Goal: Task Accomplishment & Management: Manage account settings

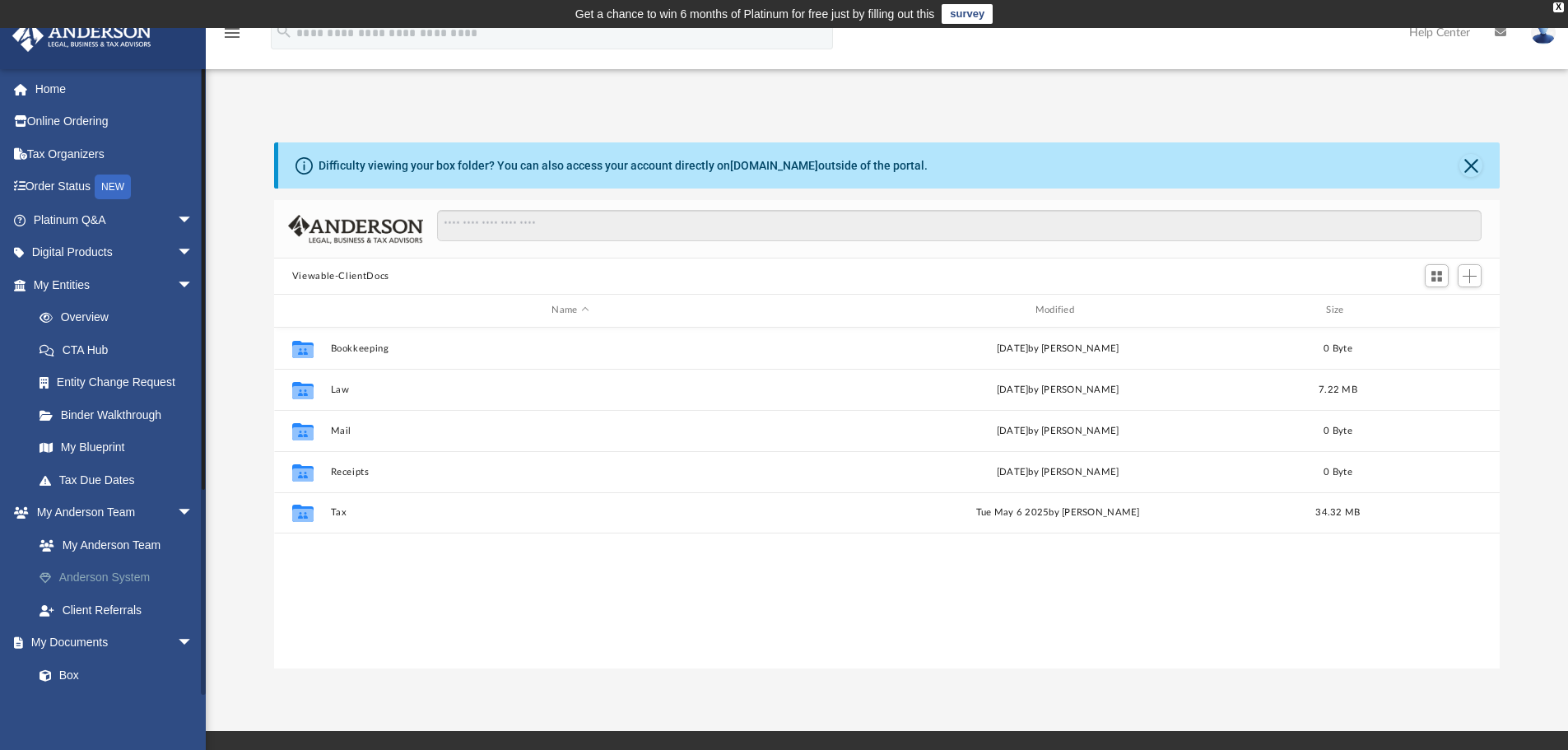
scroll to position [362, 1214]
click at [64, 93] on link "Home" at bounding box center [115, 88] width 207 height 33
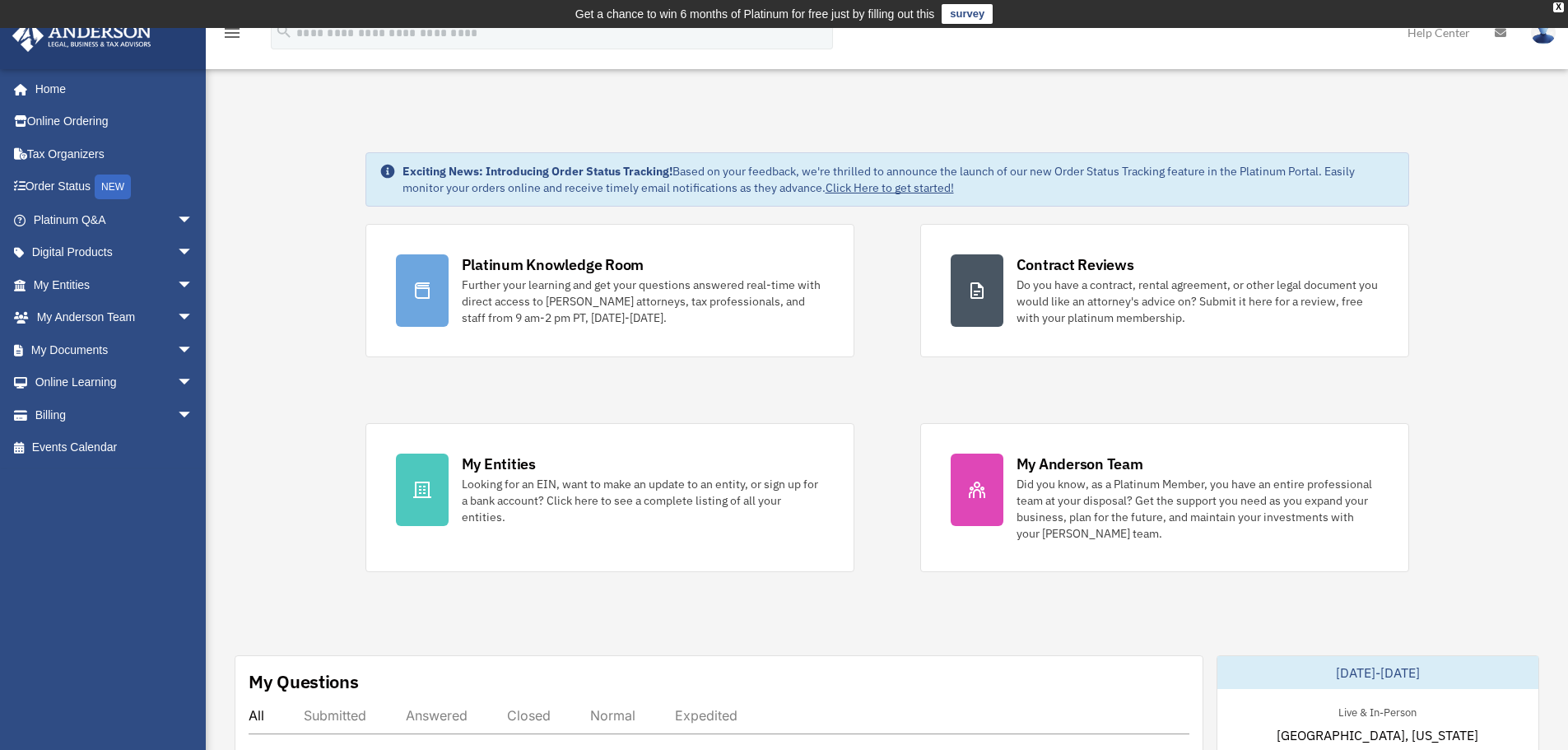
click at [1545, 37] on img at bounding box center [1544, 33] width 25 height 24
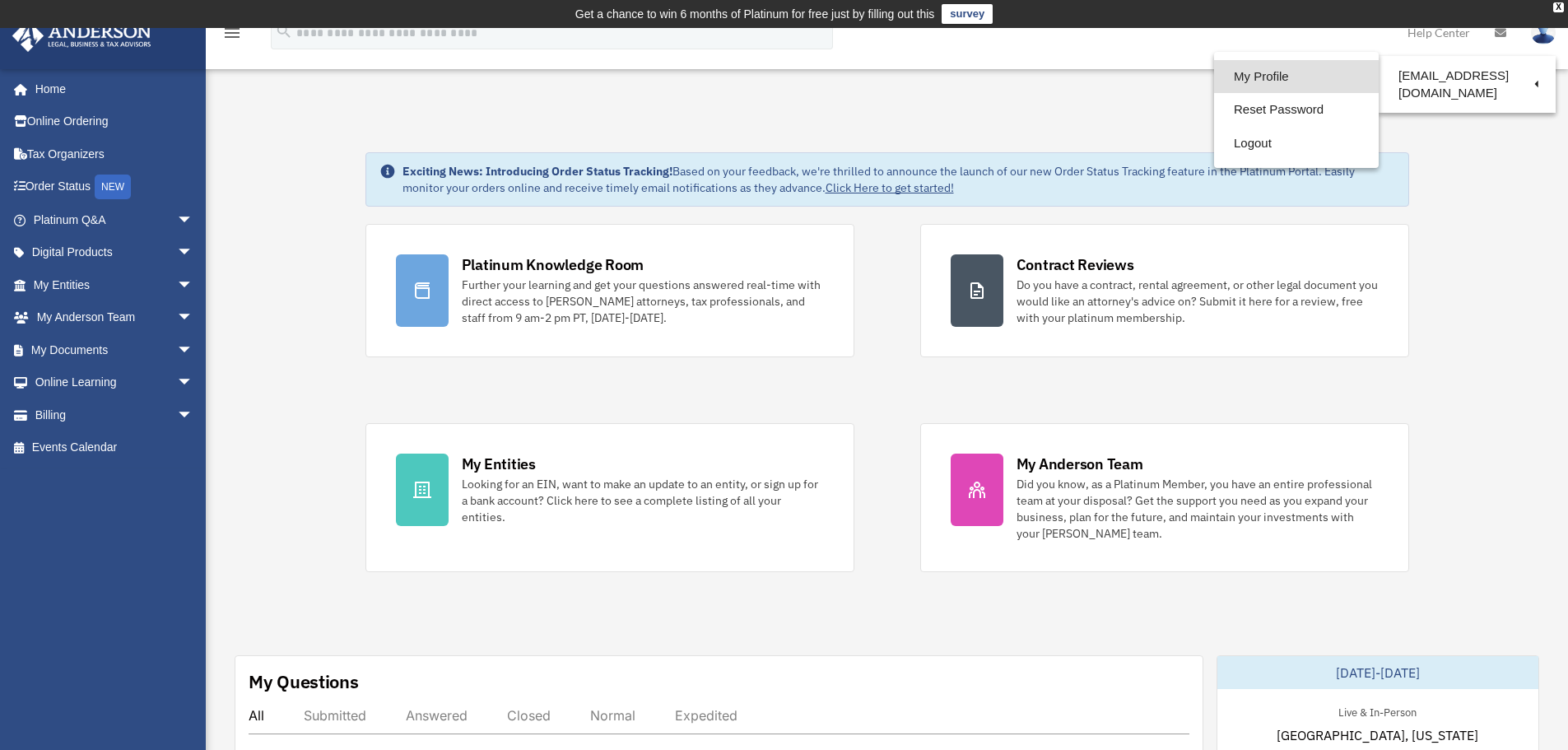
click at [1264, 78] on link "My Profile" at bounding box center [1296, 77] width 164 height 33
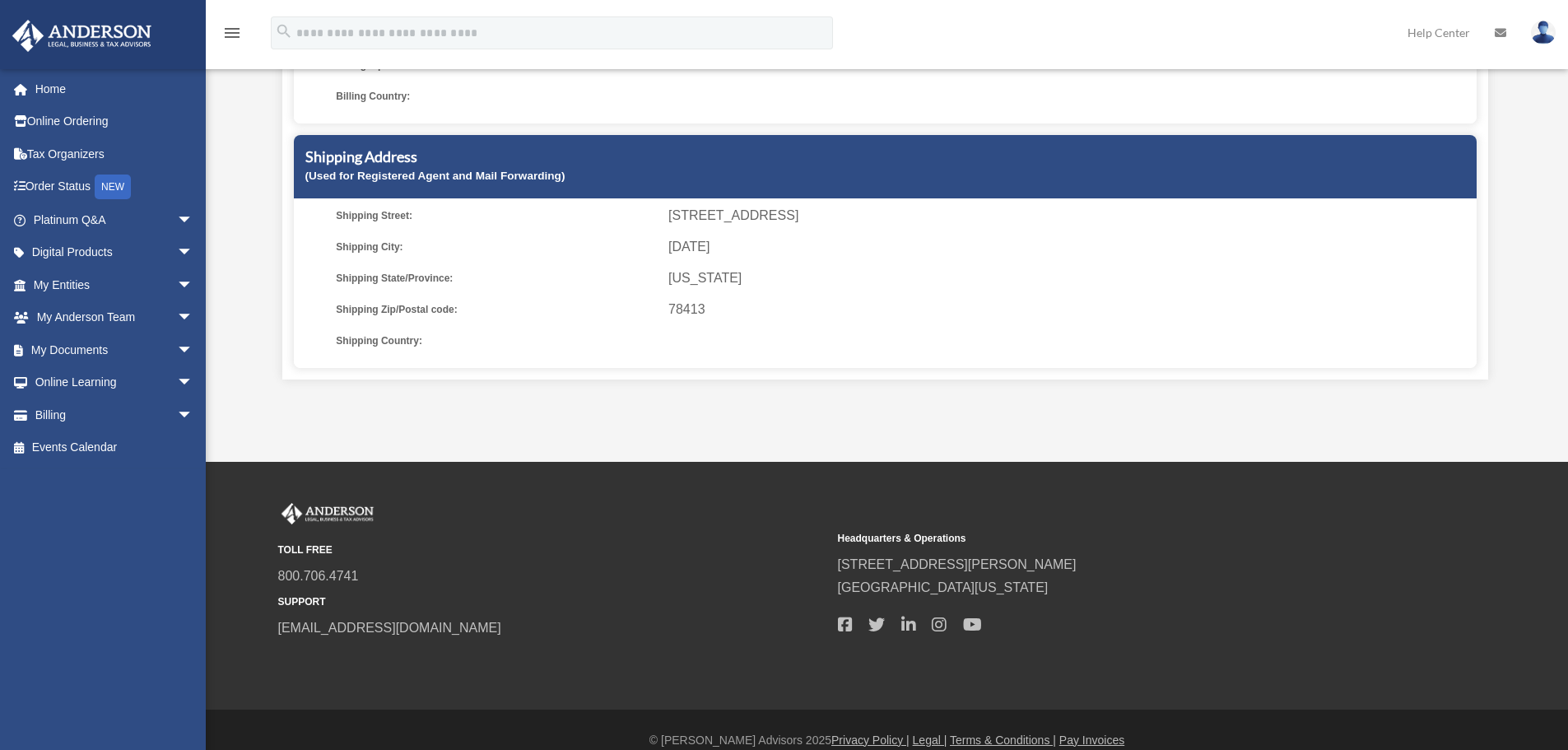
scroll to position [491, 0]
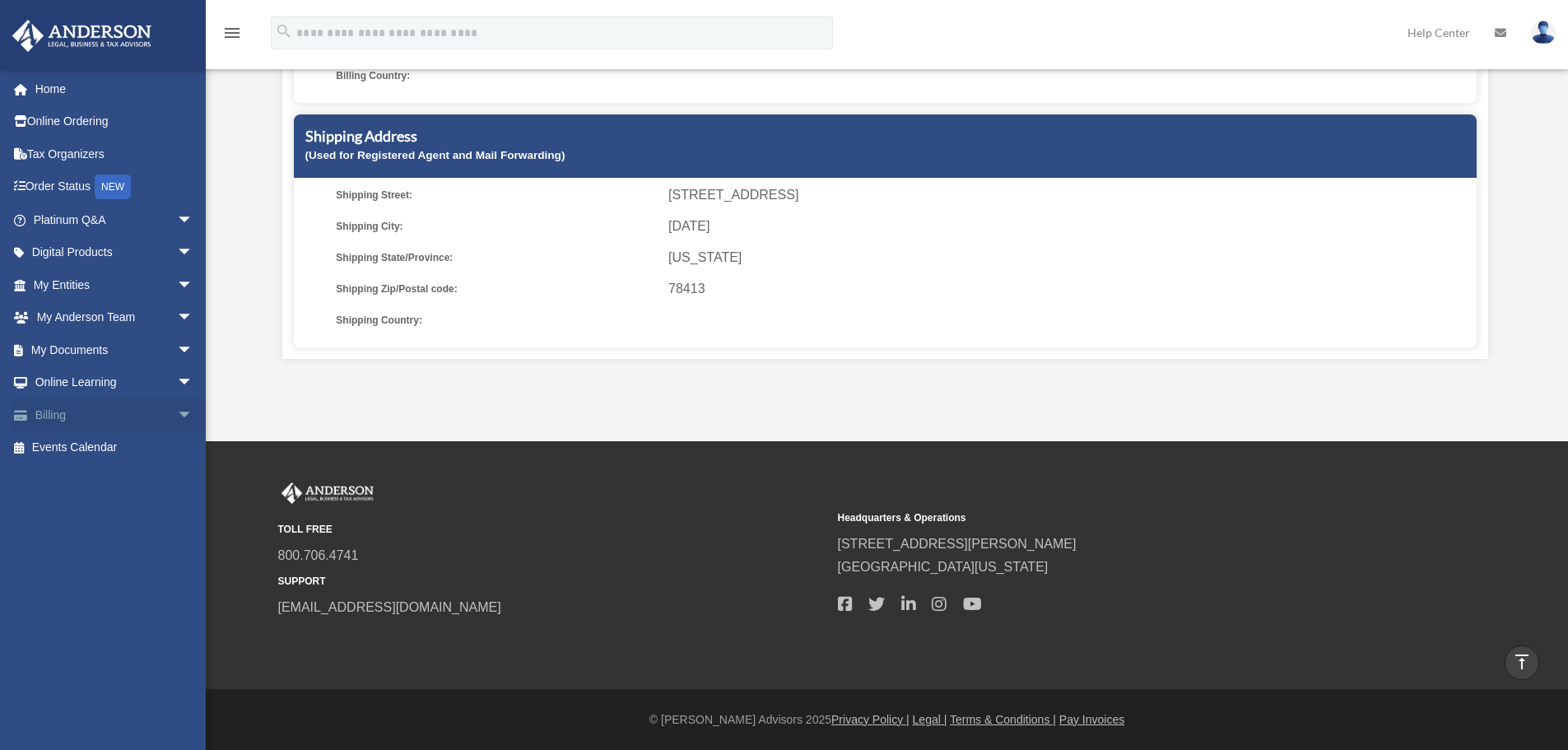
click at [177, 414] on span "arrow_drop_down" at bounding box center [193, 415] width 33 height 33
click at [113, 506] on link "Manage Payments" at bounding box center [121, 513] width 195 height 33
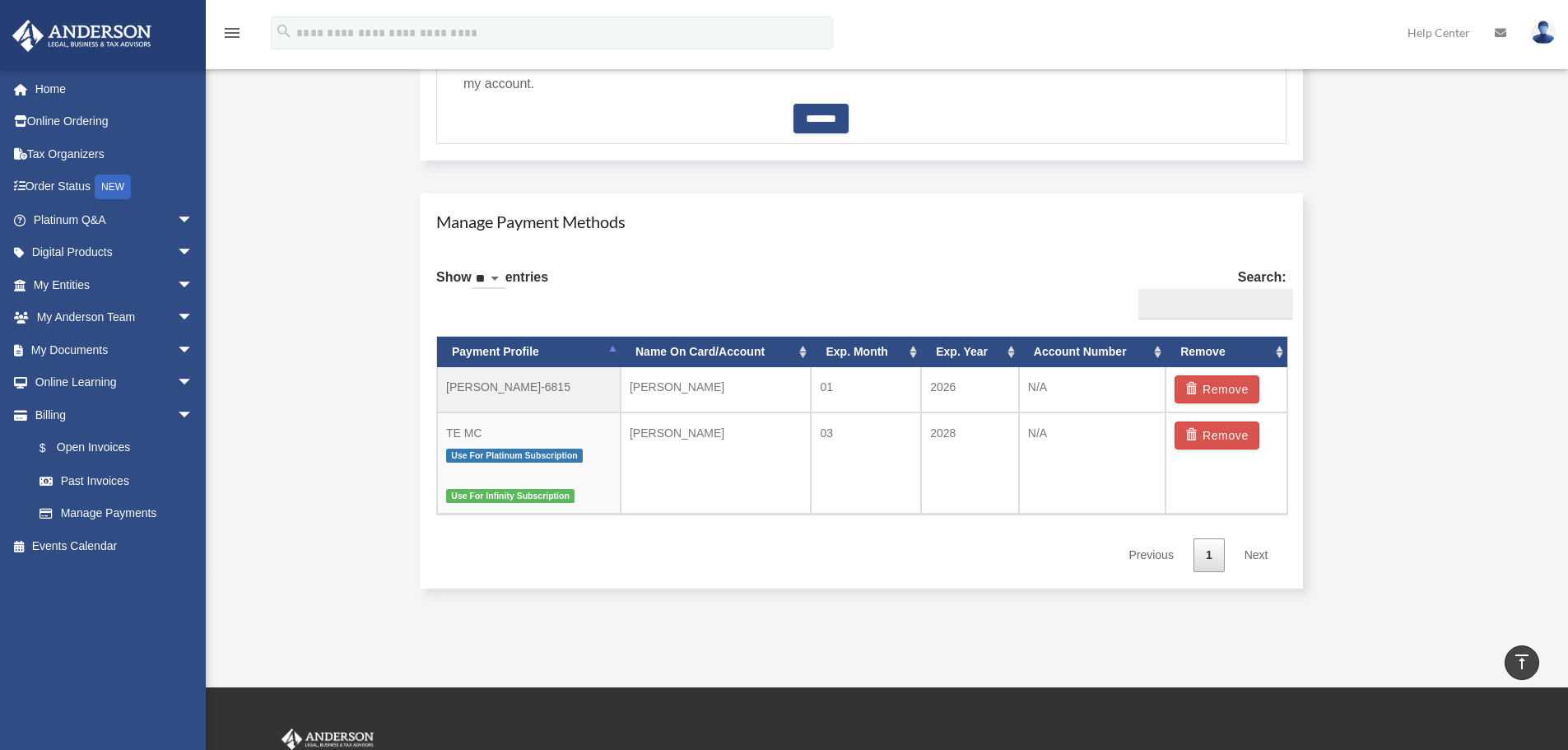
scroll to position [906, 0]
